Goal: Transaction & Acquisition: Purchase product/service

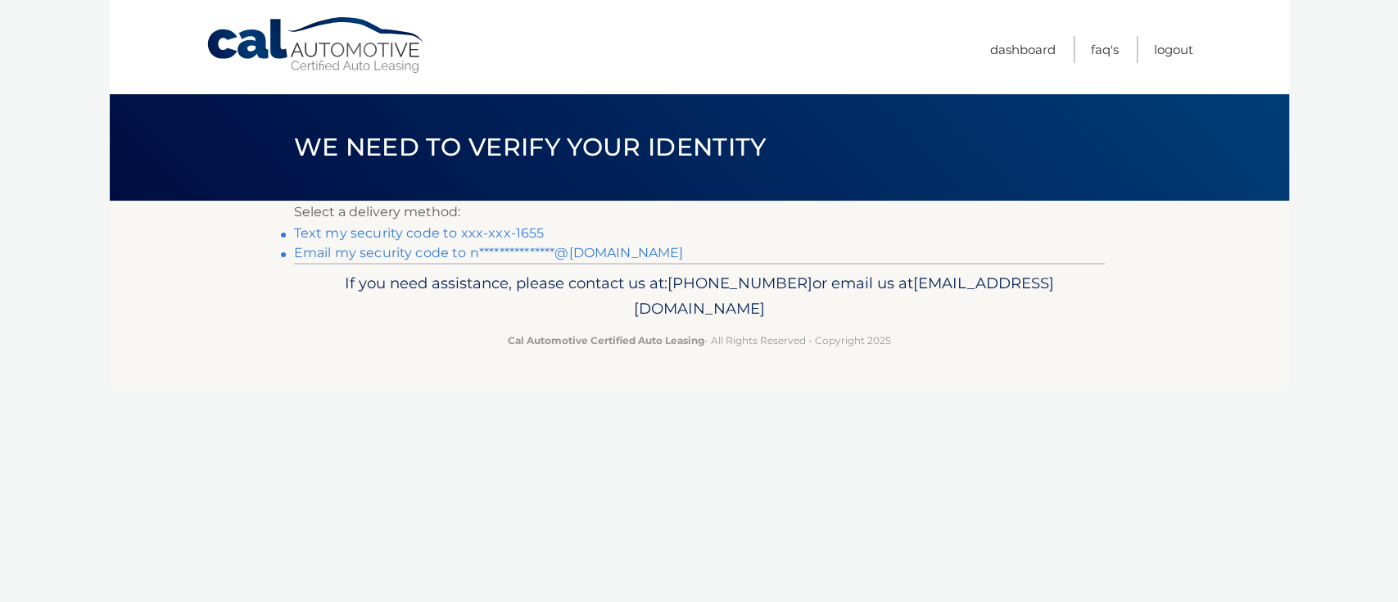
click at [456, 233] on link "Text my security code to xxx-xxx-1655" at bounding box center [419, 233] width 251 height 16
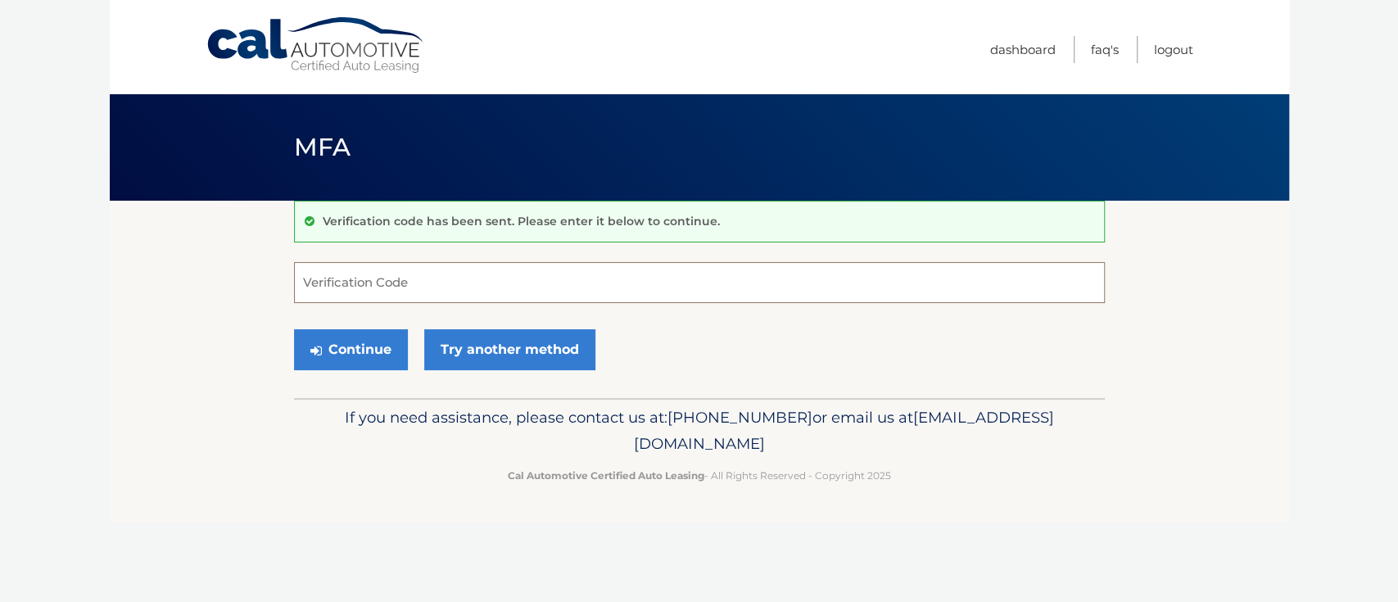
click at [433, 274] on input "Verification Code" at bounding box center [699, 282] width 811 height 41
type input "647833"
click at [354, 342] on button "Continue" at bounding box center [351, 349] width 114 height 41
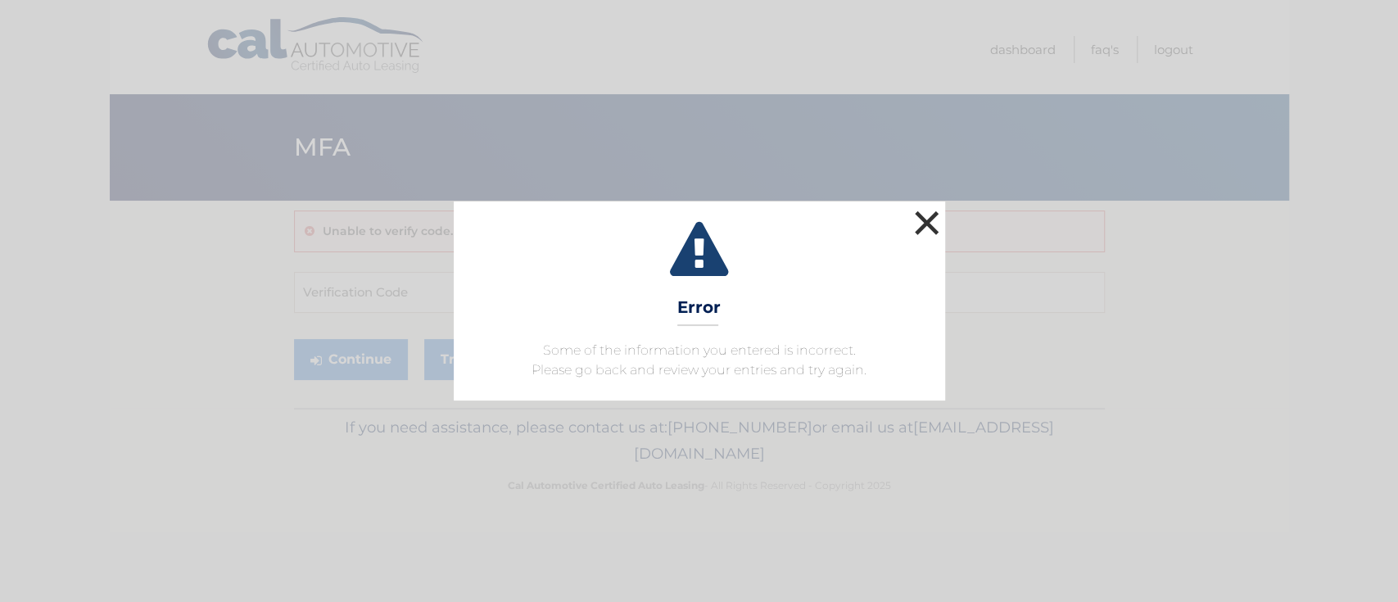
click at [924, 219] on button "×" at bounding box center [927, 222] width 33 height 33
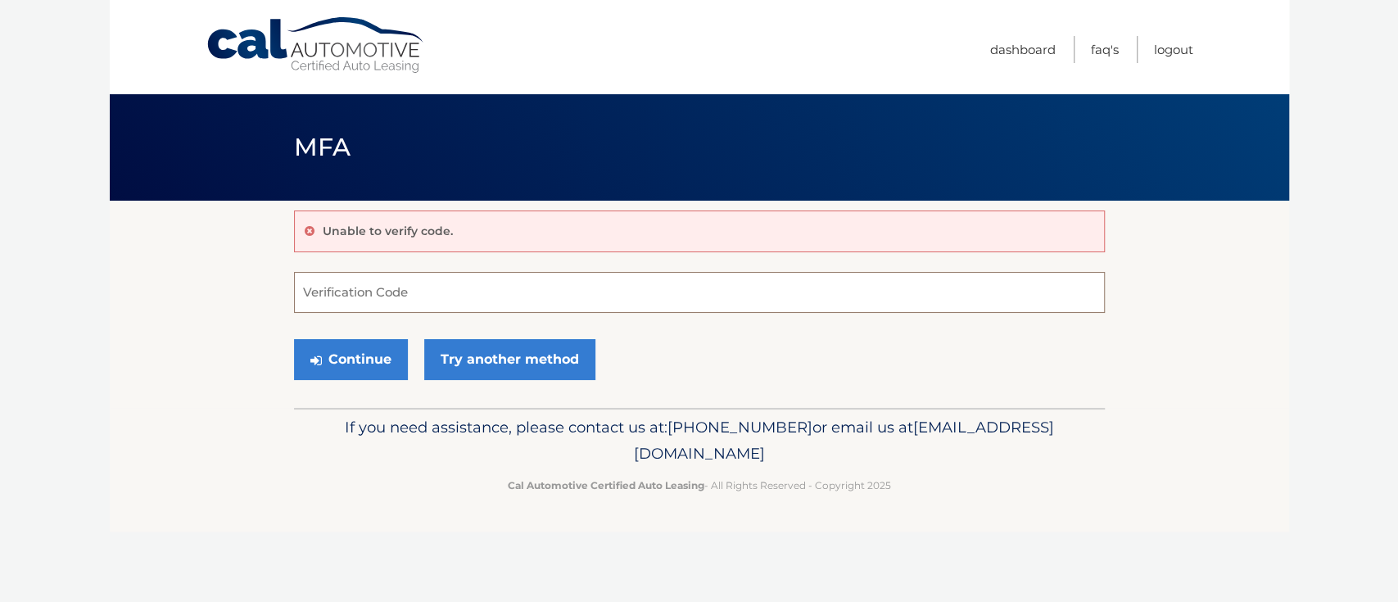
click at [408, 296] on input "Verification Code" at bounding box center [699, 292] width 811 height 41
click at [354, 360] on button "Continue" at bounding box center [351, 359] width 114 height 41
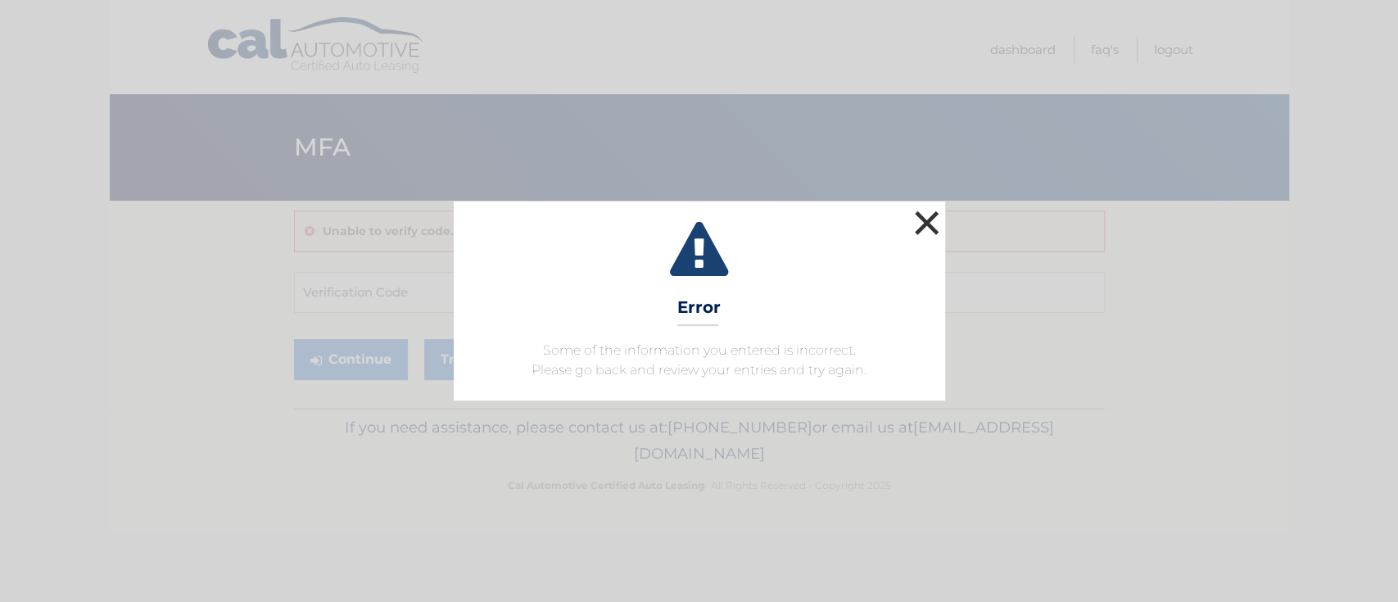
click at [916, 218] on button "×" at bounding box center [927, 222] width 33 height 33
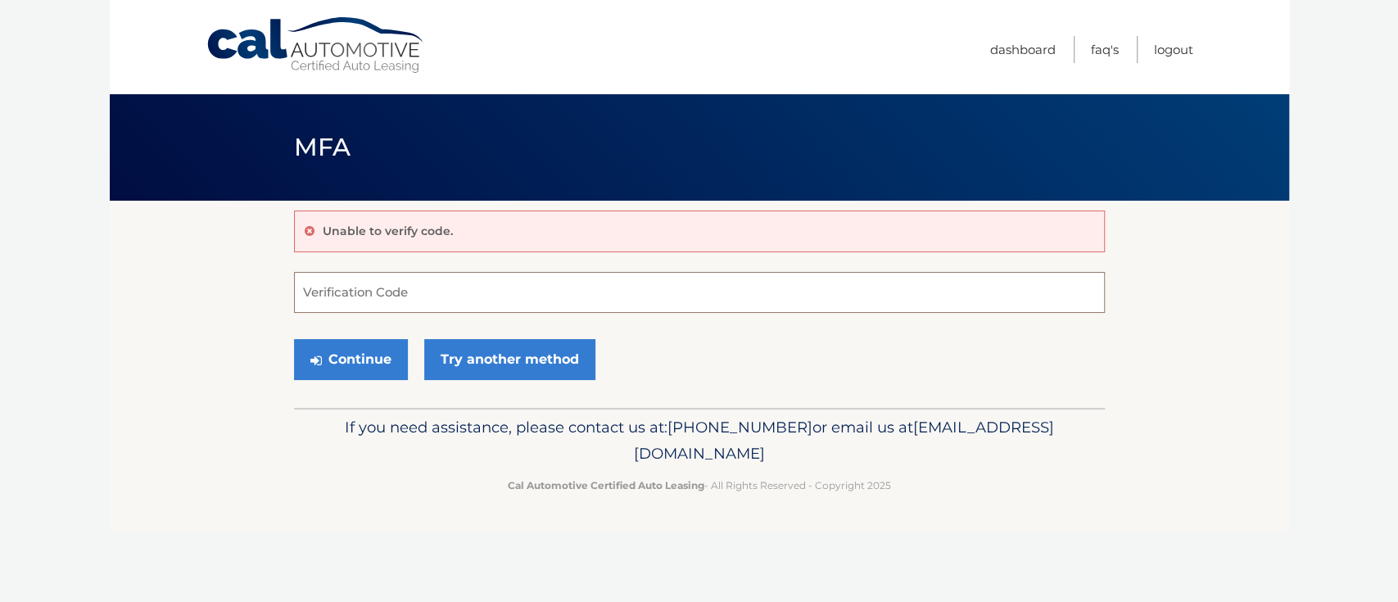
click at [838, 295] on input "Verification Code" at bounding box center [699, 292] width 811 height 41
type input "647833"
click at [335, 351] on button "Continue" at bounding box center [351, 359] width 114 height 41
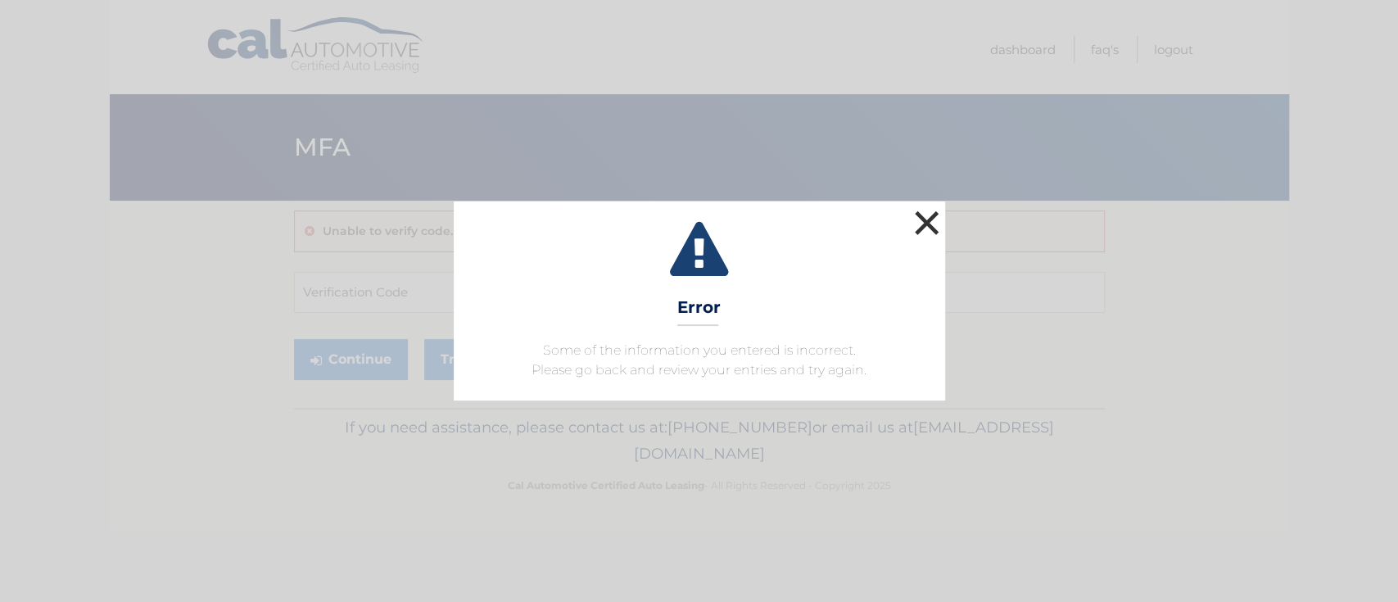
click at [919, 217] on button "×" at bounding box center [927, 222] width 33 height 33
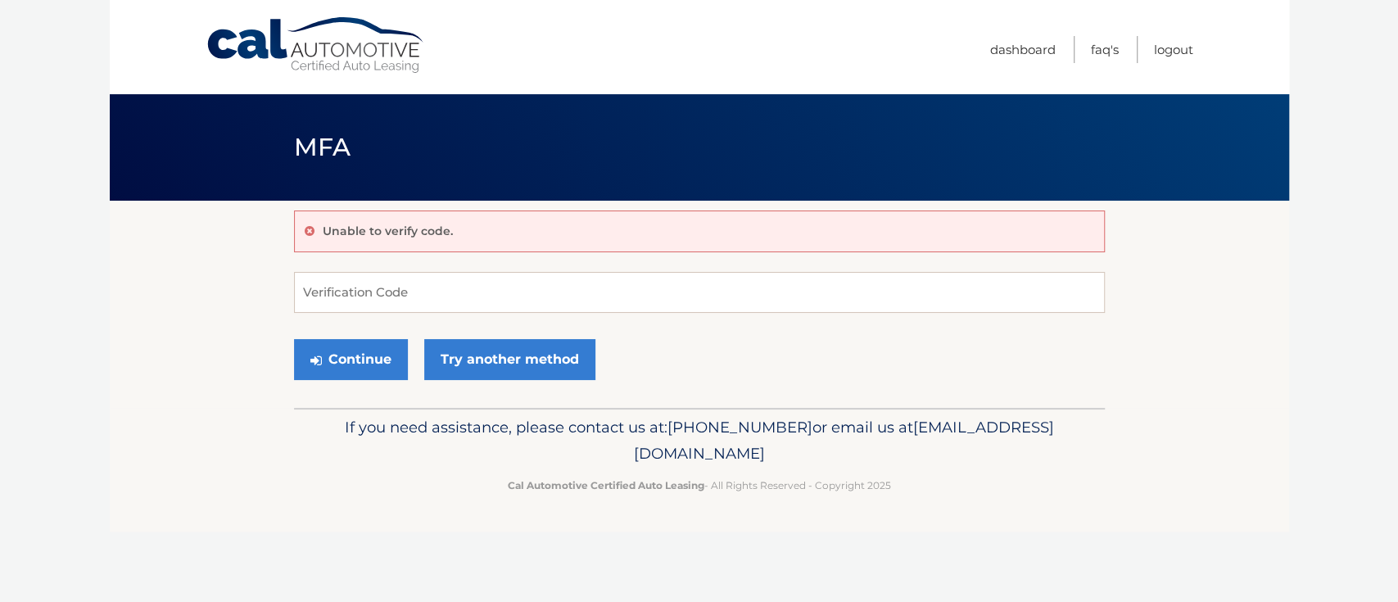
click at [296, 37] on link "Cal Automotive" at bounding box center [316, 45] width 221 height 58
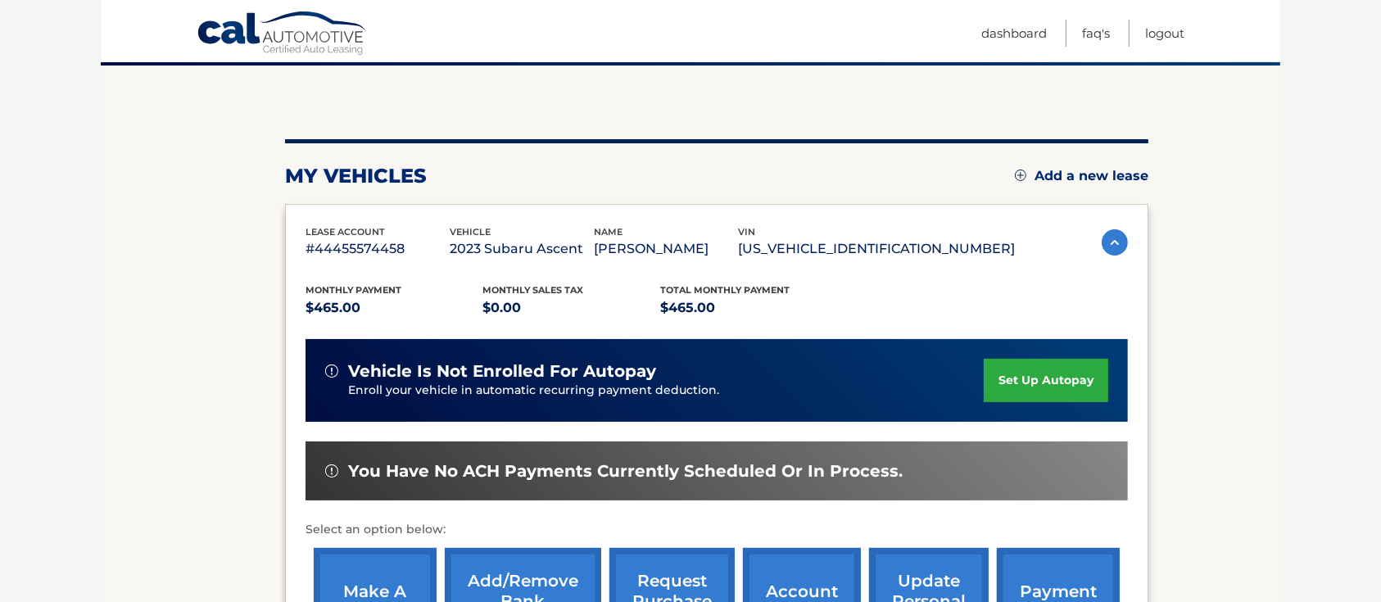
scroll to position [388, 0]
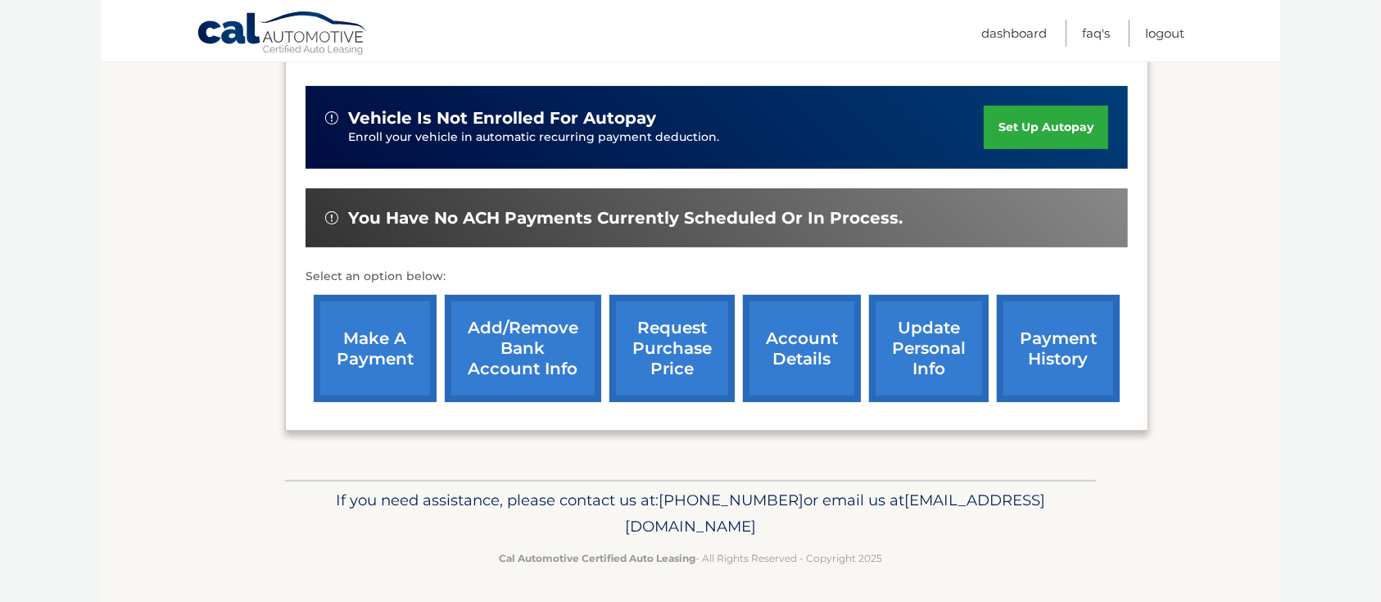
click at [393, 338] on link "make a payment" at bounding box center [375, 348] width 123 height 107
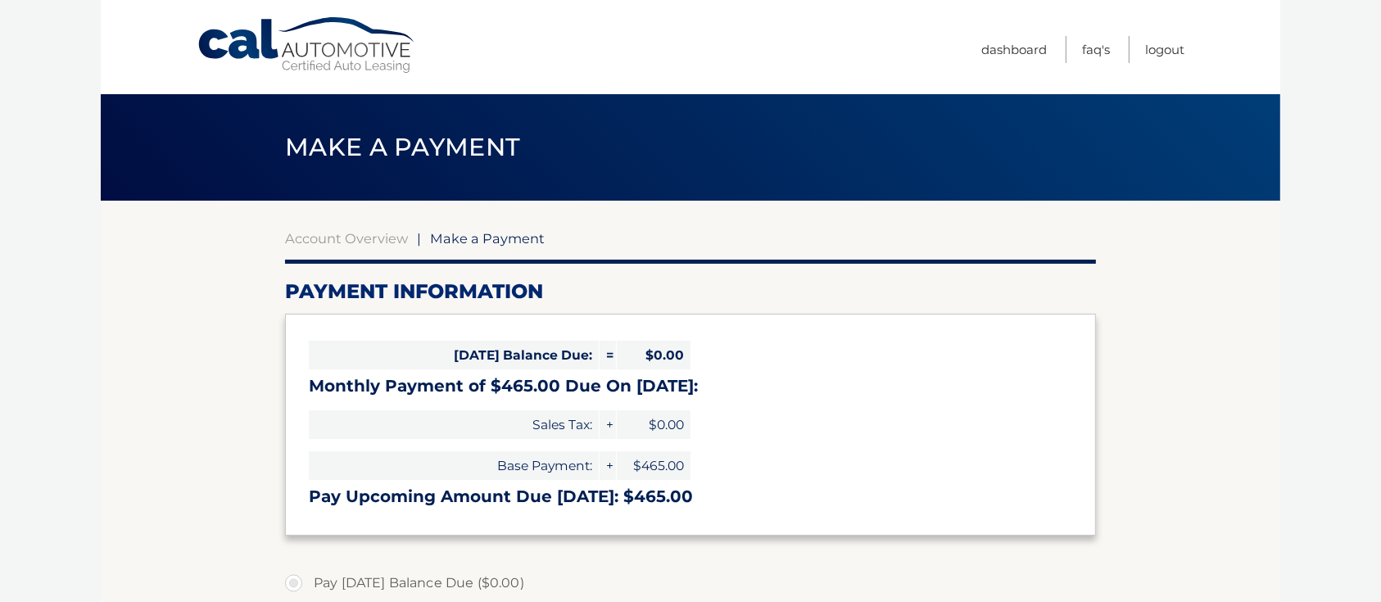
select select "ZWEwODZlOGQtNzNhMS00ZWZlLTlmZmQtZmRmZjFhZGQyYzYy"
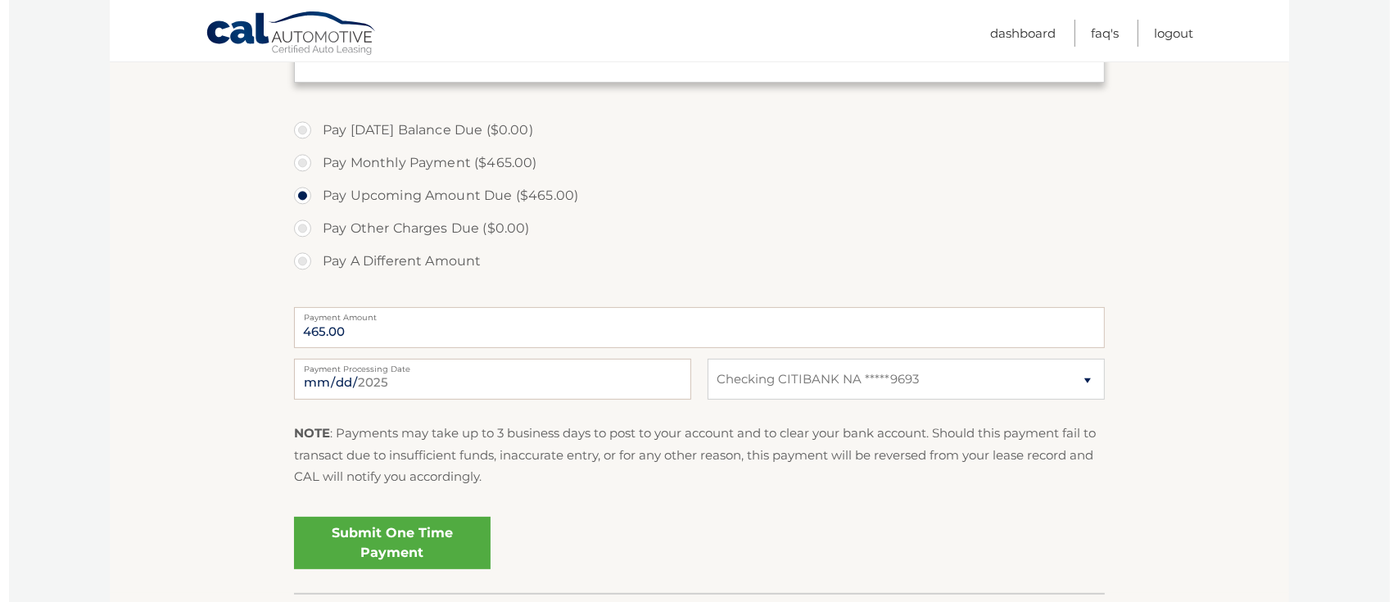
scroll to position [431, 0]
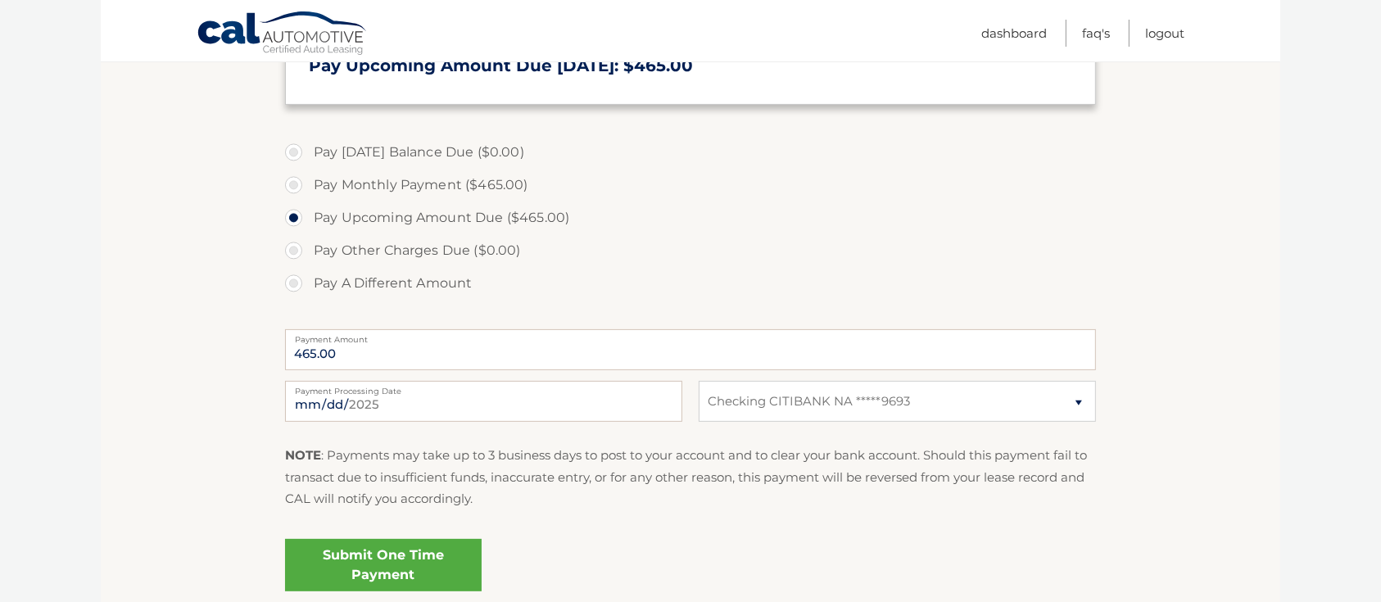
click at [396, 557] on link "Submit One Time Payment" at bounding box center [383, 565] width 197 height 52
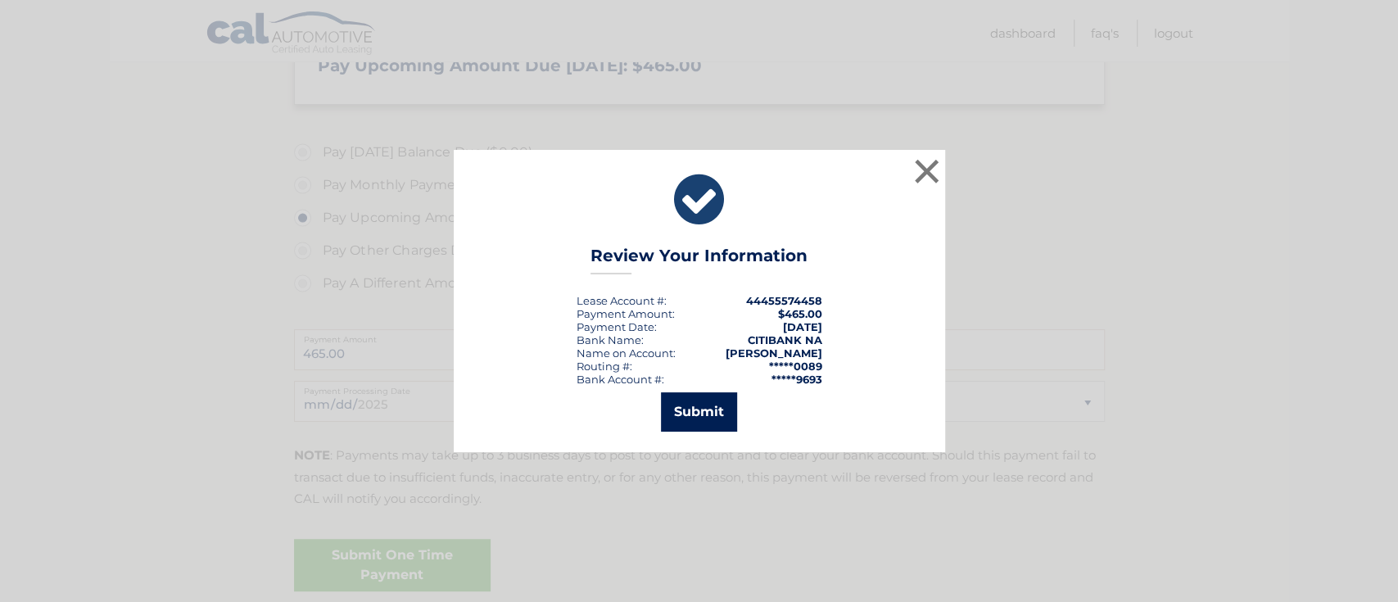
click at [714, 405] on button "Submit" at bounding box center [699, 411] width 76 height 39
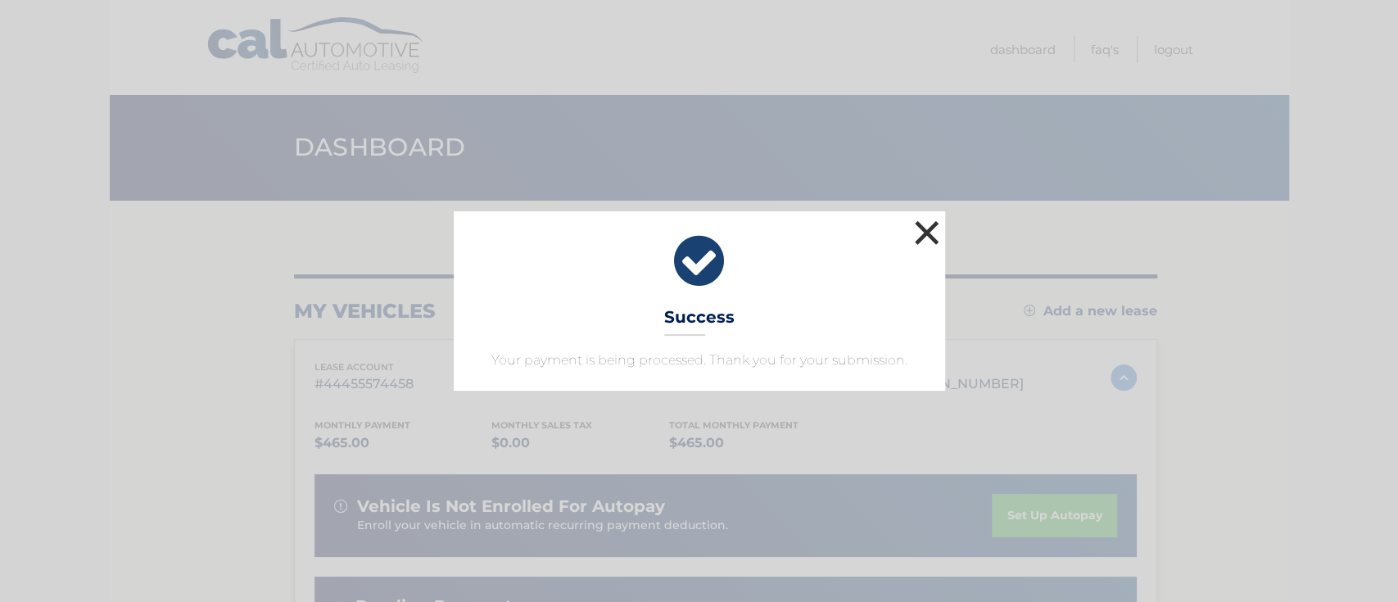
click at [930, 240] on button "×" at bounding box center [927, 232] width 33 height 33
